Goal: Complete application form

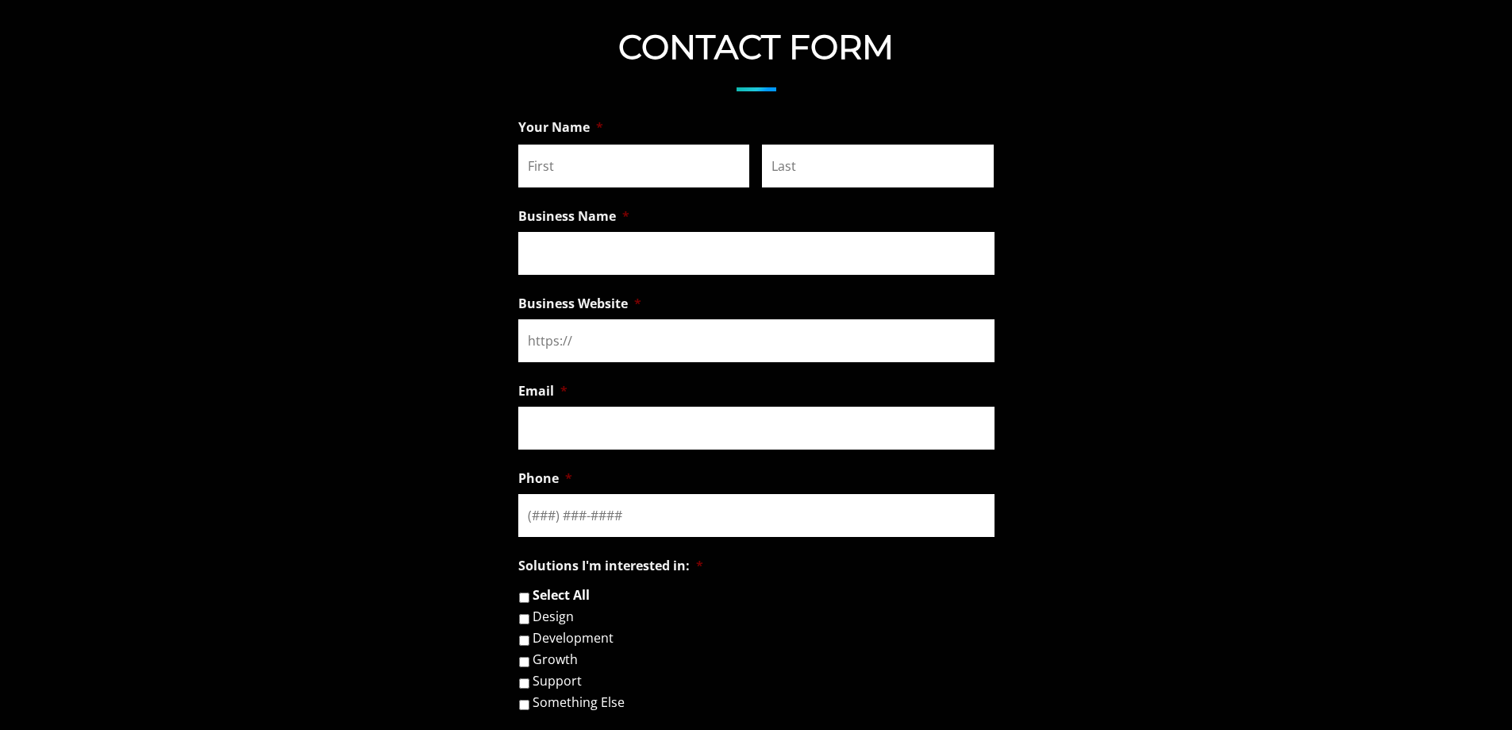
scroll to position [1092, 0]
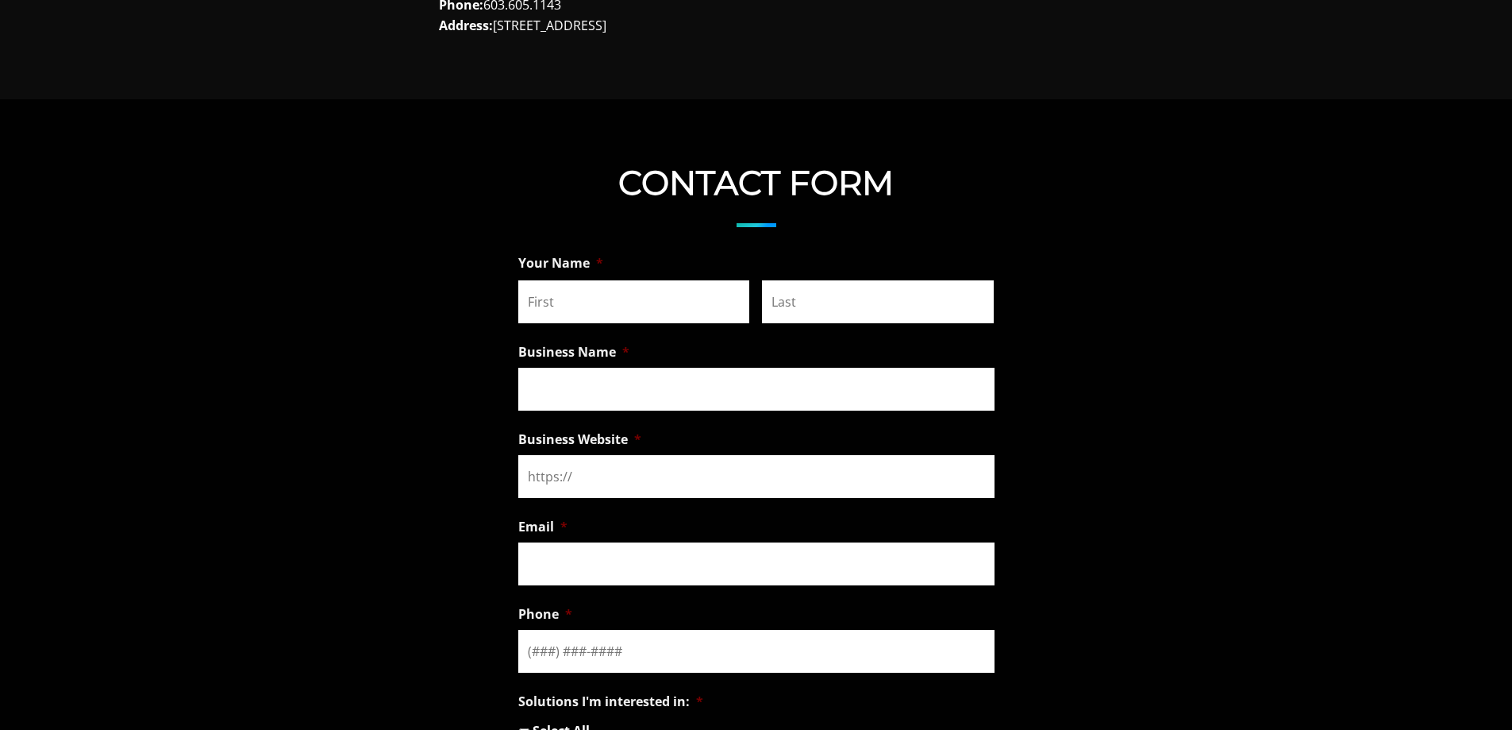
drag, startPoint x: 558, startPoint y: 307, endPoint x: 565, endPoint y: 318, distance: 12.6
click at [558, 307] on input "First" at bounding box center [634, 301] width 232 height 43
type input "Cristine"
type input "Taylor"
type input "Technodream Web Design"
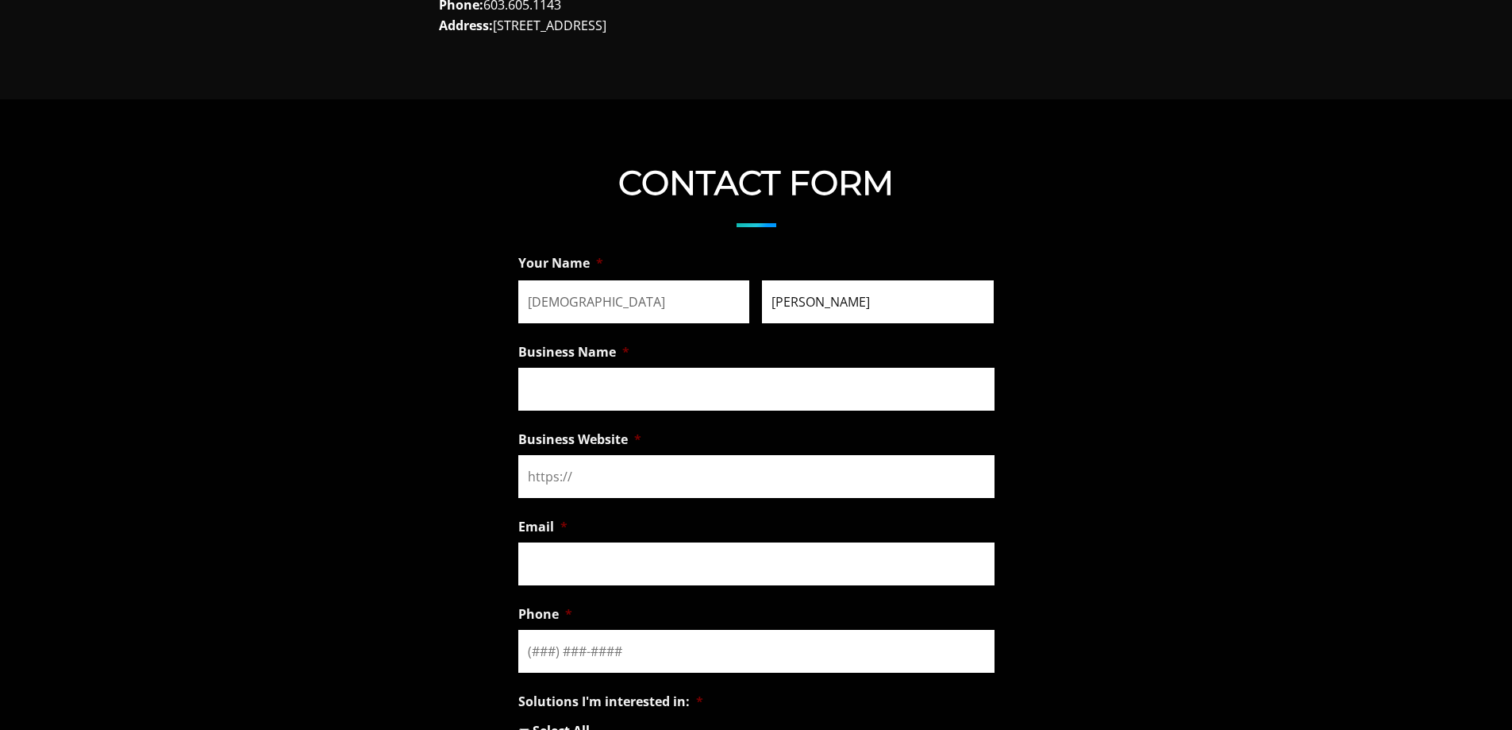
type input "Technodream Web Design"
type input "marketing@technodreamoutsourcing.com"
type input "(702) 940-9731"
drag, startPoint x: 605, startPoint y: 310, endPoint x: 564, endPoint y: 314, distance: 40.6
click at [564, 314] on input "Cristine" at bounding box center [634, 301] width 232 height 43
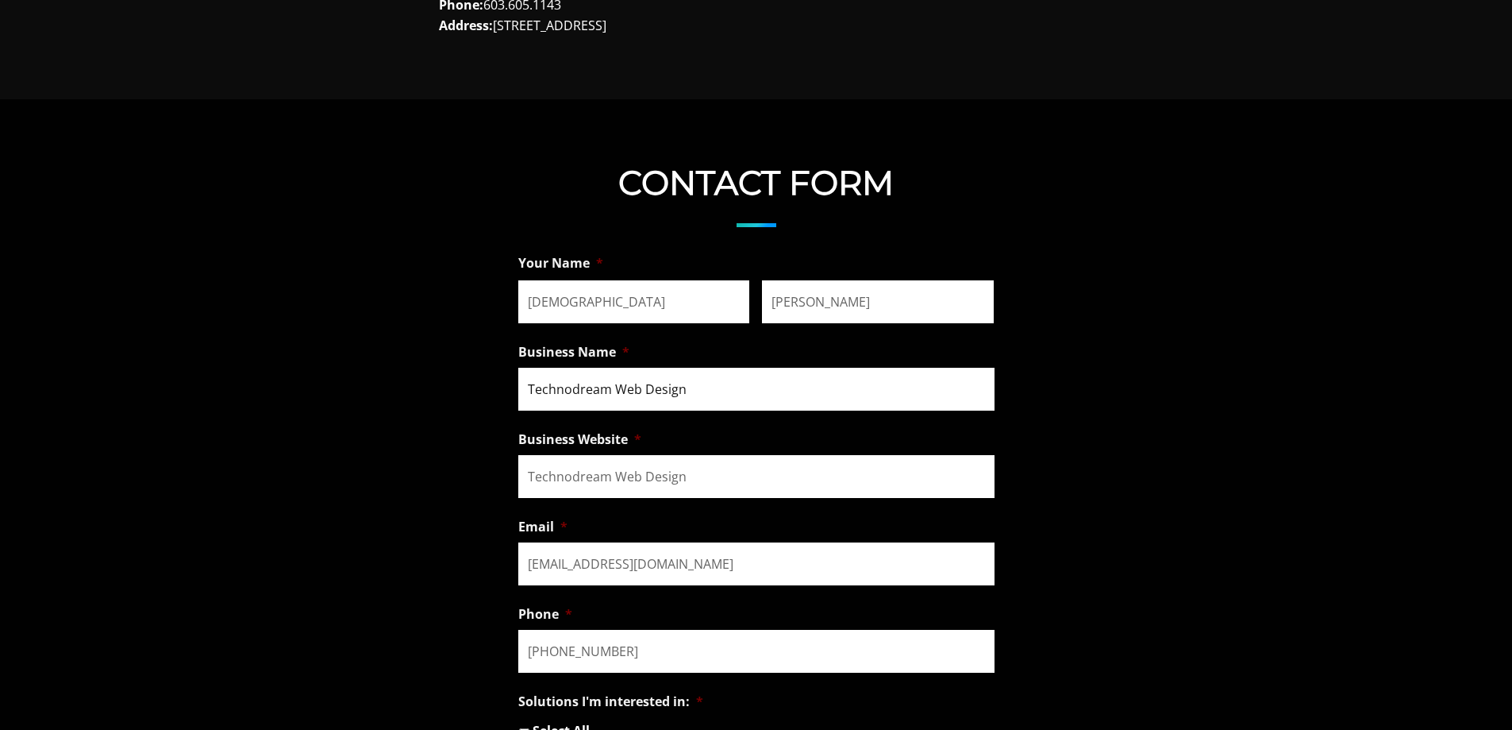
drag, startPoint x: 533, startPoint y: 387, endPoint x: 541, endPoint y: 389, distance: 8.9
click at [541, 389] on input "Technodream Web Design" at bounding box center [756, 389] width 476 height 43
click at [783, 296] on input "Taylor" at bounding box center [878, 301] width 232 height 43
click at [665, 476] on input "Technodream Web Design" at bounding box center [756, 476] width 476 height 43
type input "https://technodreamoutsourcing.com/"
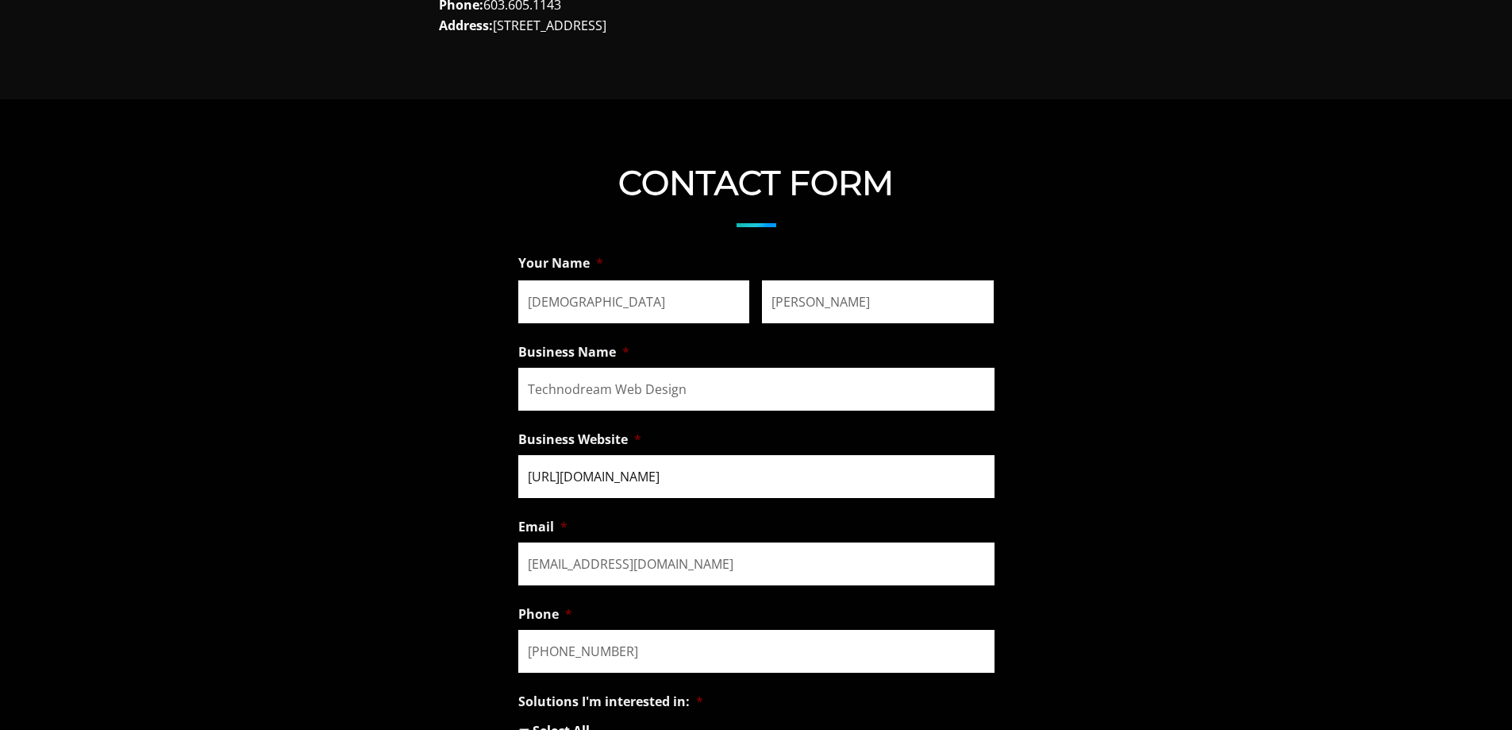
click at [744, 483] on input "https://technodreamoutsourcing.com/" at bounding box center [756, 476] width 476 height 43
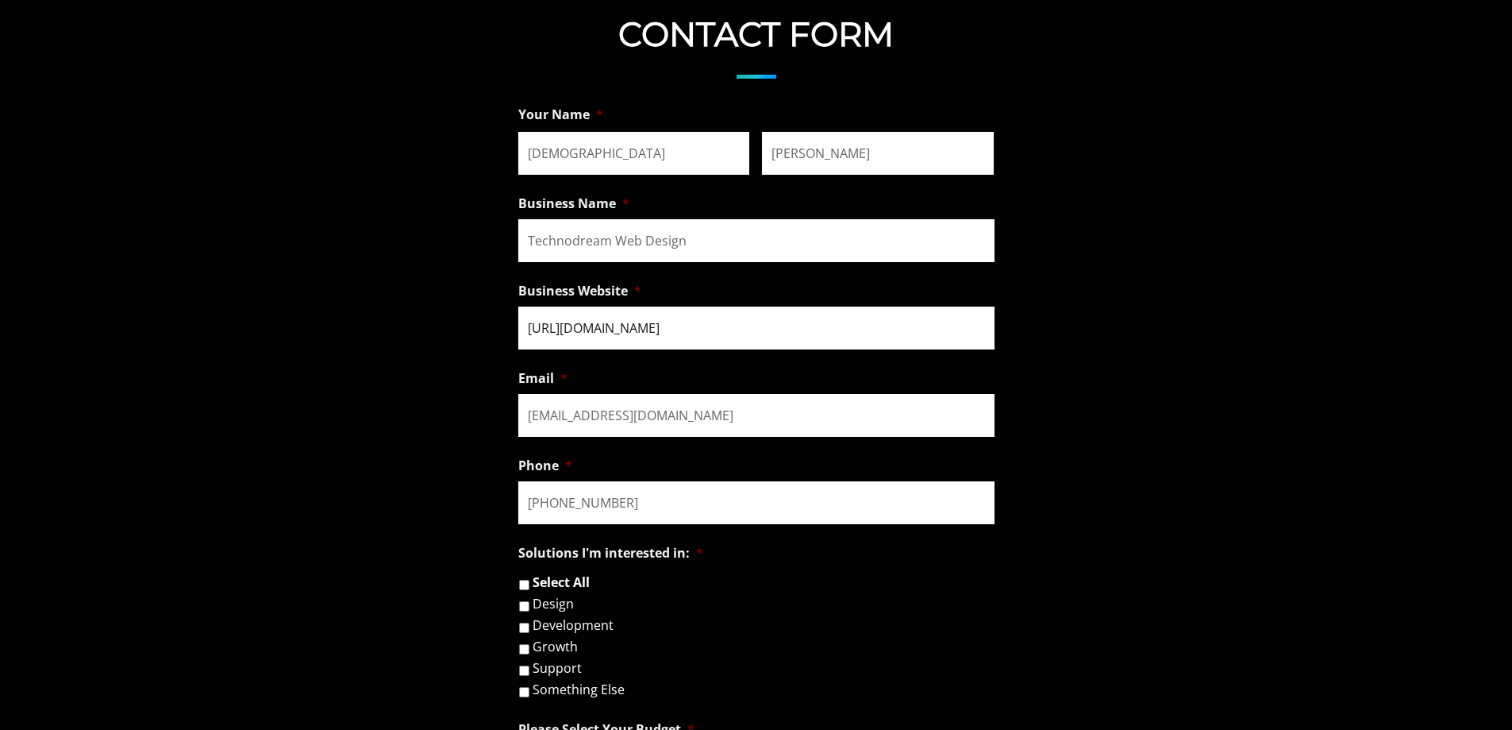
scroll to position [1250, 0]
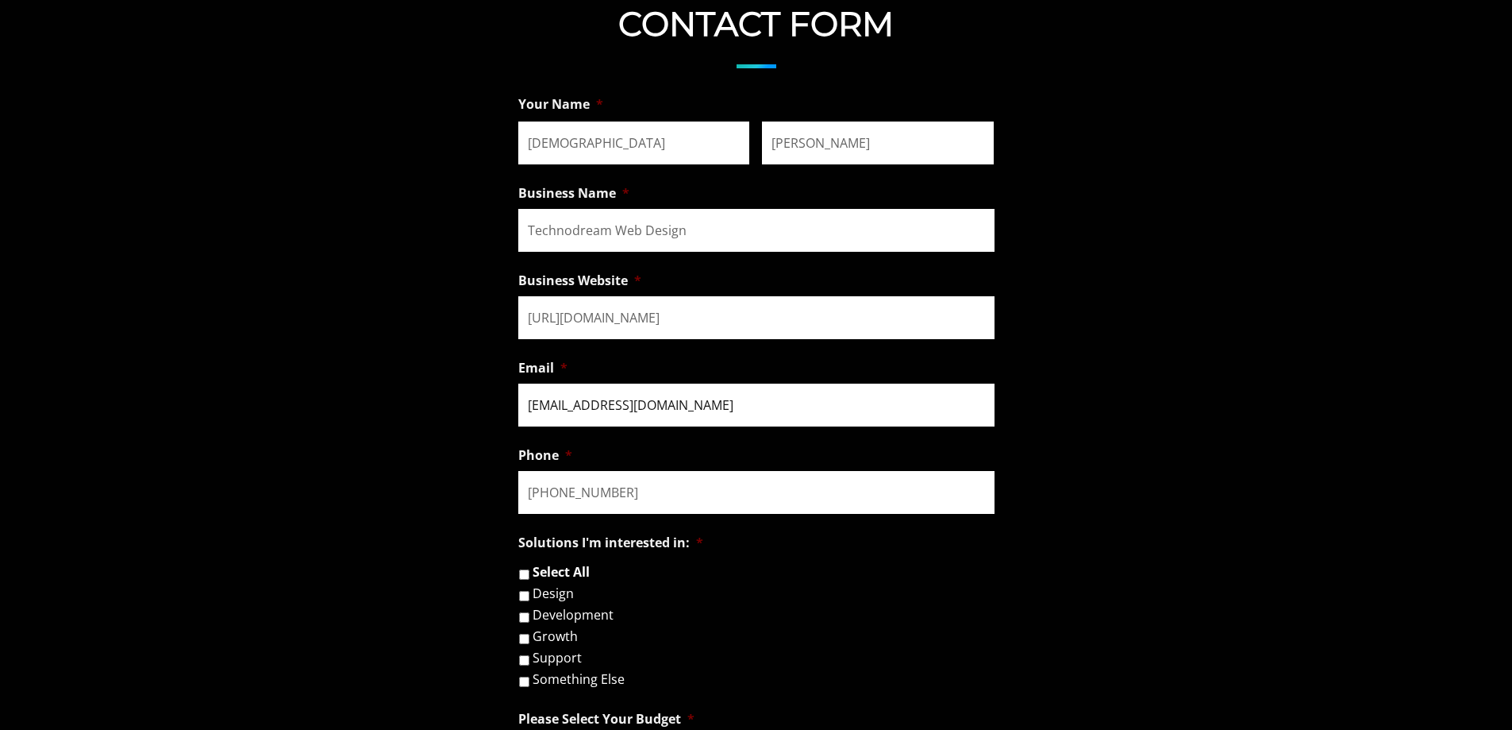
drag, startPoint x: 522, startPoint y: 394, endPoint x: 534, endPoint y: 396, distance: 11.4
click at [534, 396] on input "marketing@technodreamoutsourcing.com" at bounding box center [756, 404] width 476 height 43
click at [376, 376] on form "URL This field is for validation purposes and should be left unchanged. Your Na…" at bounding box center [756, 685] width 1512 height 1194
click at [691, 504] on input "(702) 940-9731" at bounding box center [756, 492] width 476 height 43
click at [713, 497] on input "(702) 940-9731" at bounding box center [756, 492] width 476 height 43
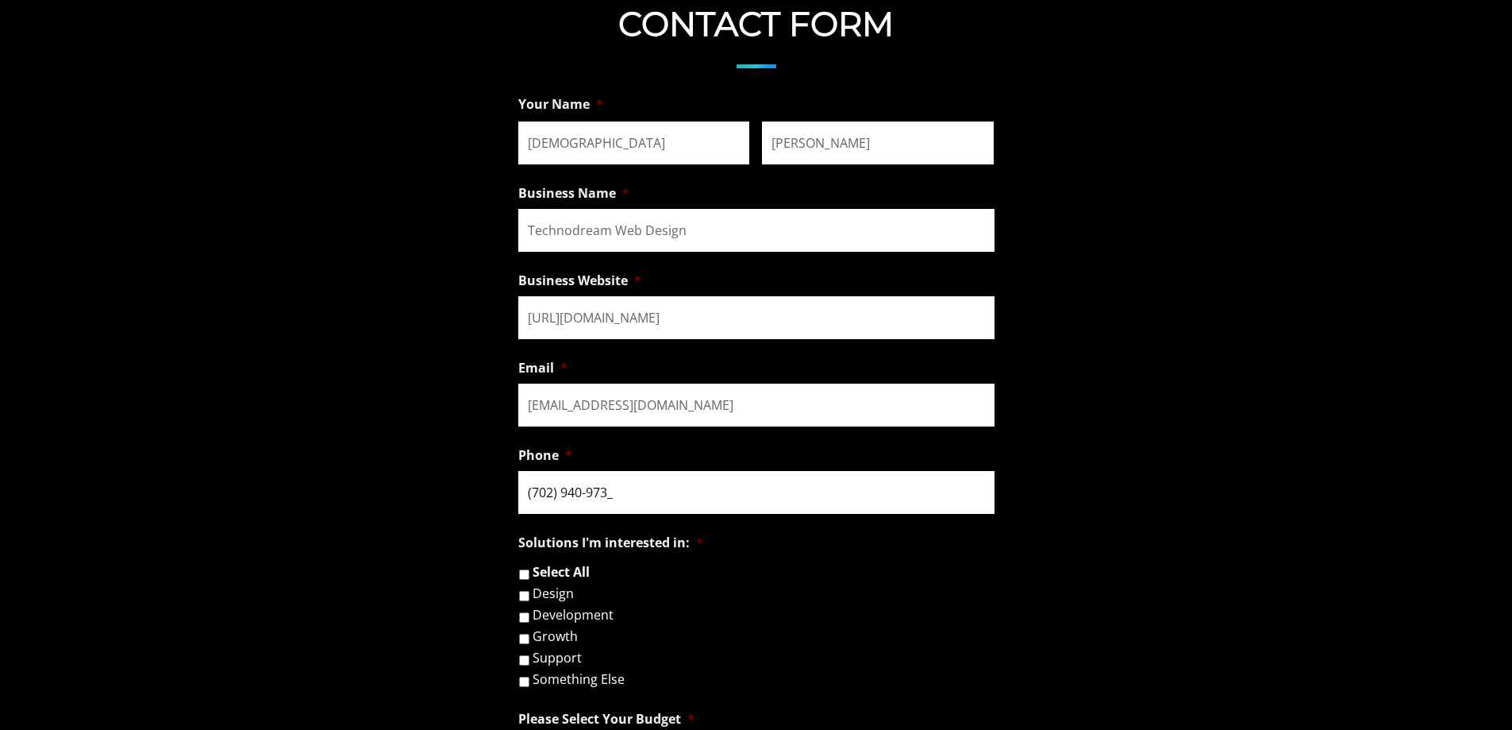
type input "(702) 940-9731"
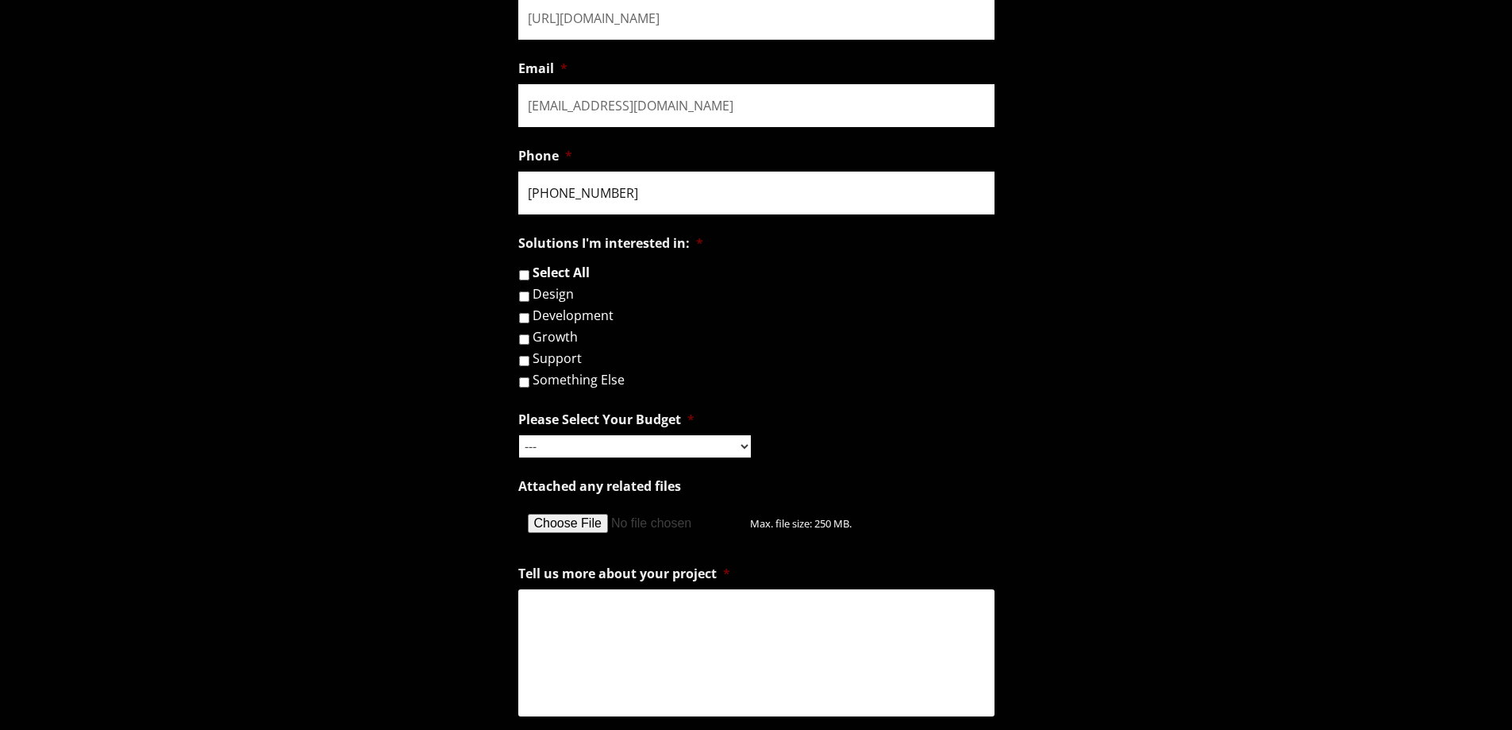
scroll to position [1568, 0]
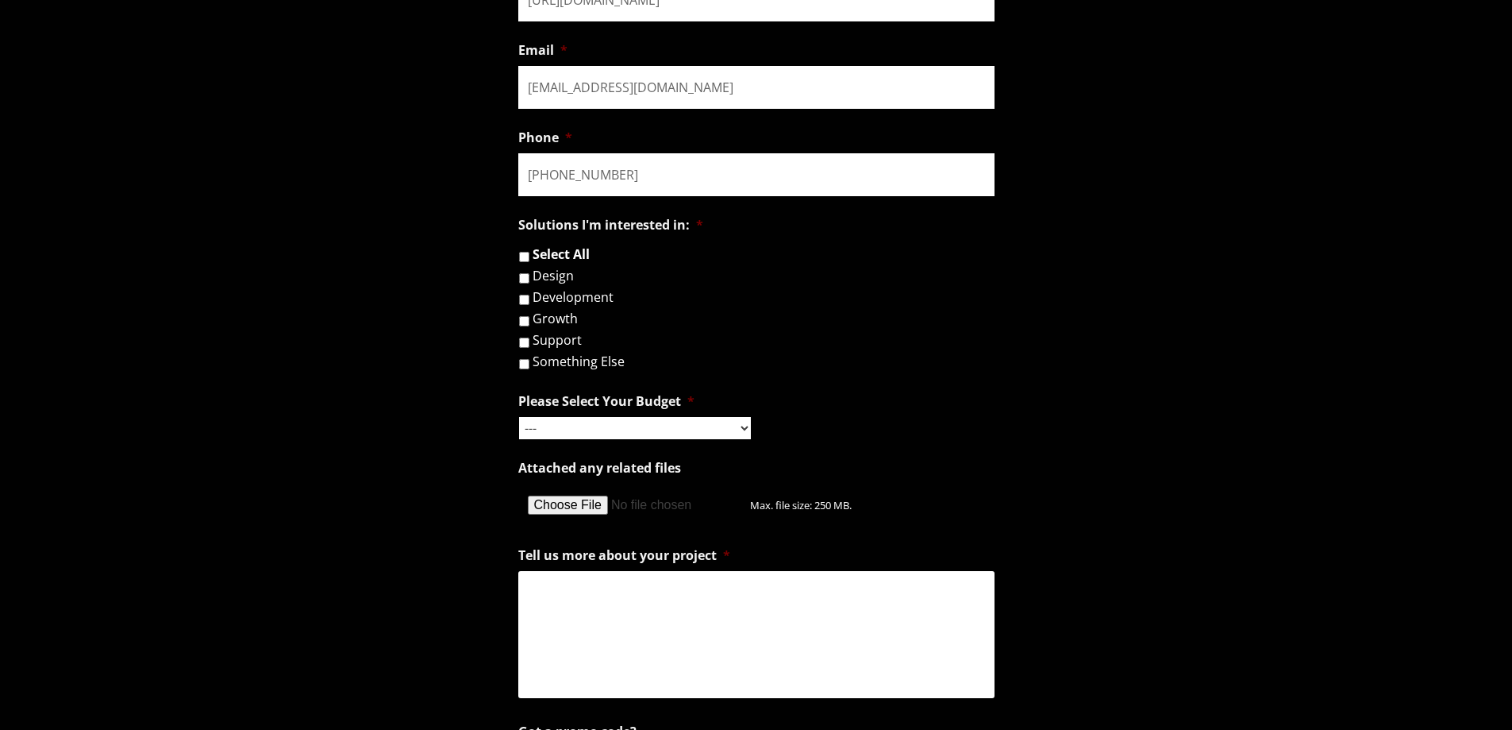
click at [537, 358] on label "Something Else" at bounding box center [579, 361] width 92 height 13
click at [530, 359] on input "Something Else" at bounding box center [524, 364] width 10 height 10
checkbox input "true"
click at [560, 422] on select "--- Hourly Support: $100 / Hour Less than $1,000 $1,000 - $5,000 $5,000 - $20,0…" at bounding box center [635, 428] width 232 height 22
select select "$5,000 - $20,000"
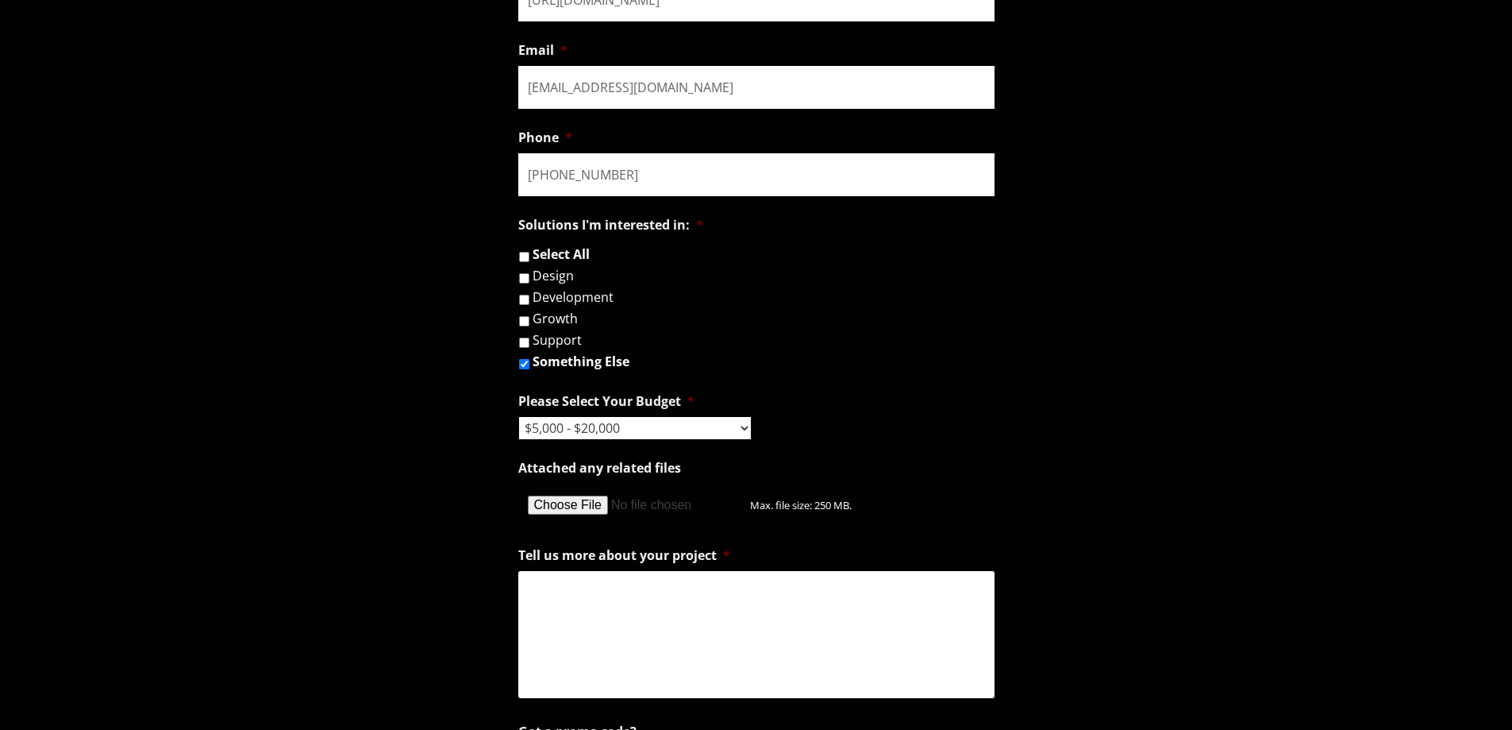
click at [519, 417] on select "--- Hourly Support: $100 / Hour Less than $1,000 $1,000 - $5,000 $5,000 - $20,0…" at bounding box center [635, 428] width 232 height 22
click at [635, 642] on textarea "Tell us more about your project *" at bounding box center [756, 634] width 476 height 127
paste textarea "Hello, I am Cristine, a web development manager from Technodream Web Design in …"
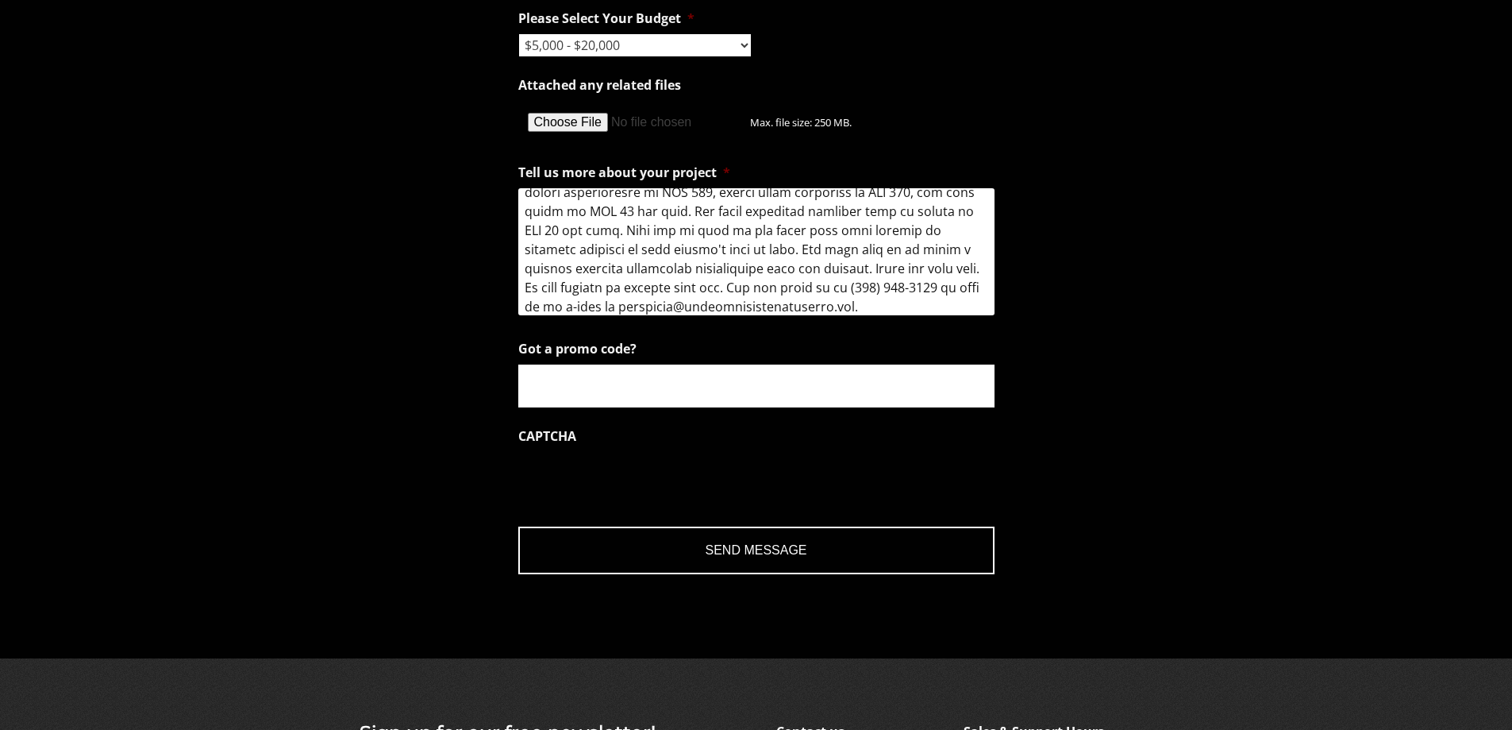
scroll to position [1965, 0]
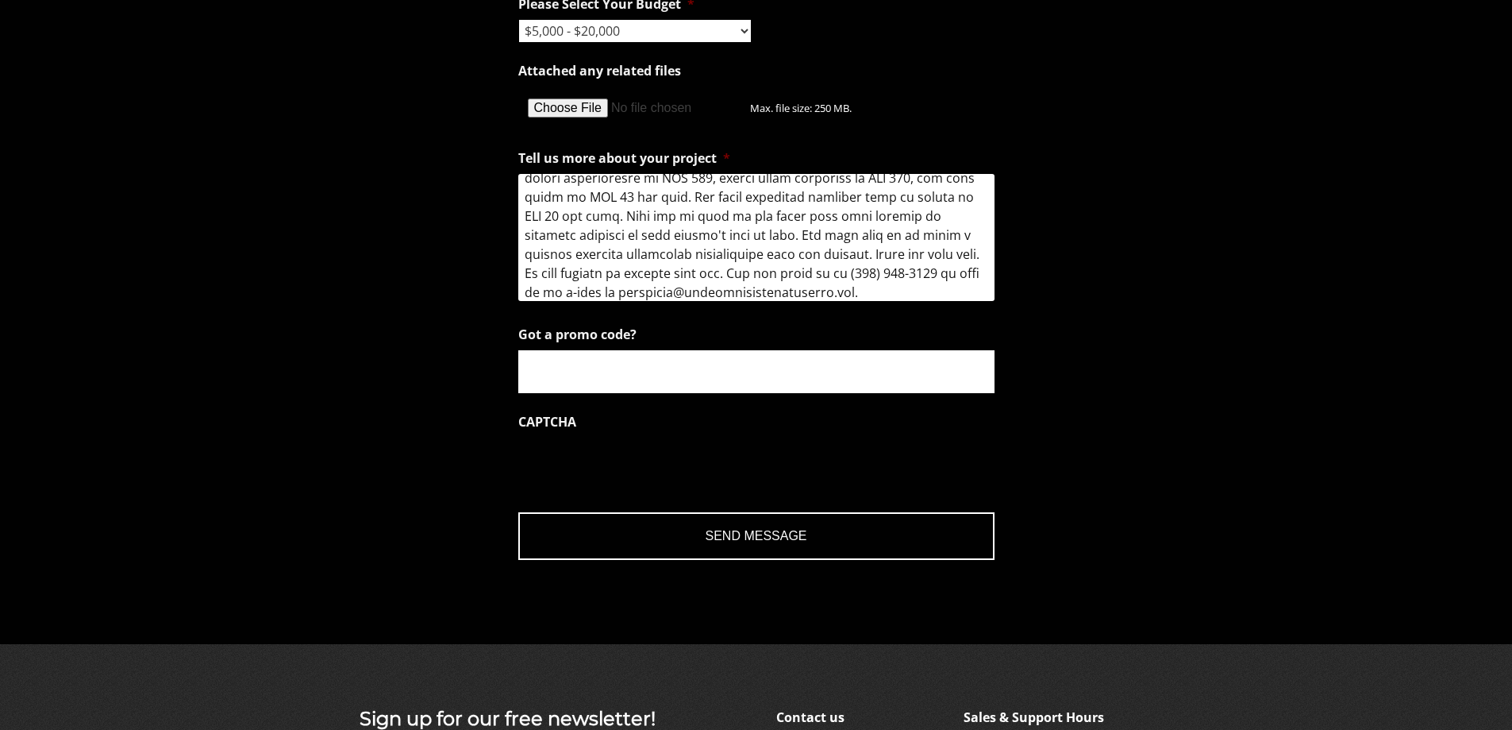
type textarea "Hello, I am Cristine, a web development manager from Technodream Web Design in …"
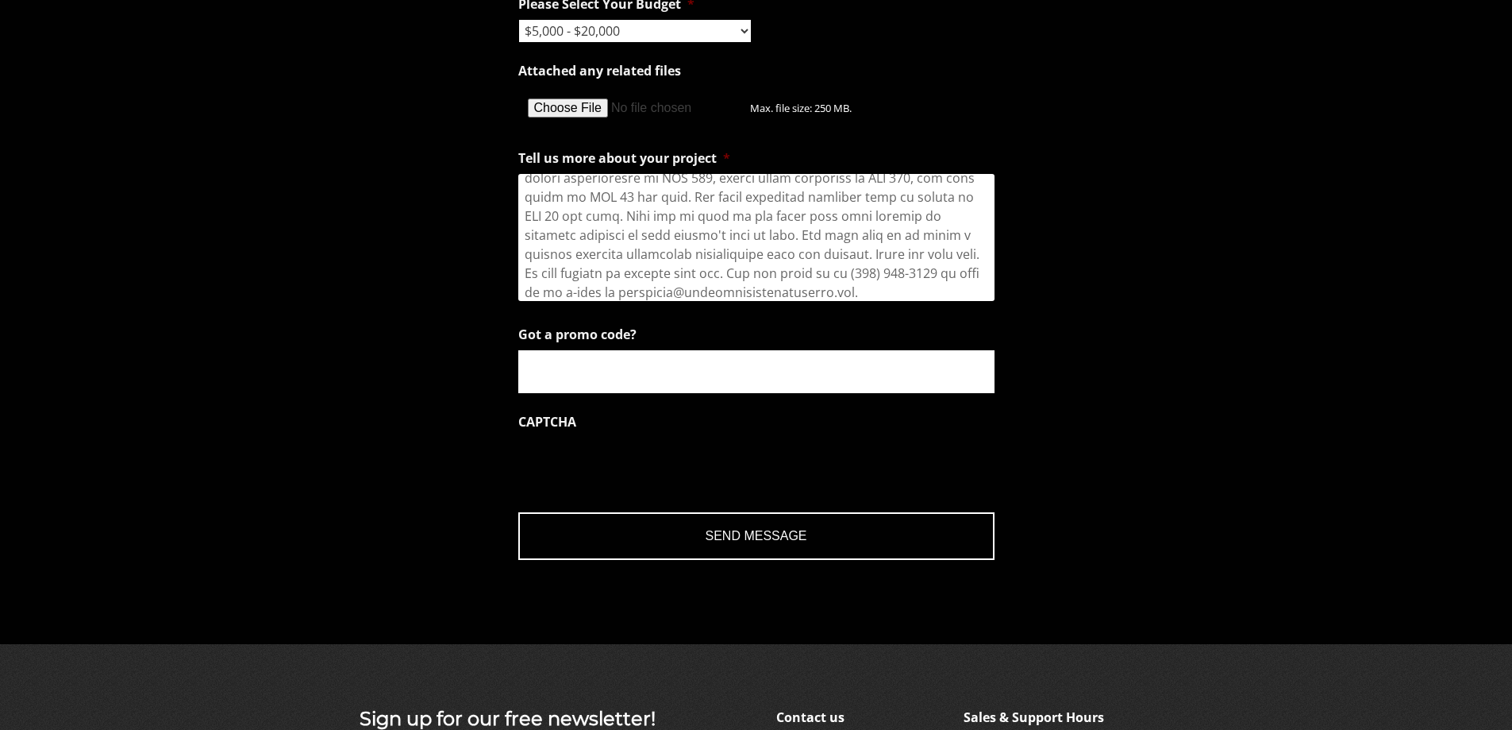
click at [552, 368] on input "Got a promo code?" at bounding box center [756, 371] width 476 height 43
click at [702, 537] on input "Send Message" at bounding box center [756, 536] width 476 height 48
